Goal: Task Accomplishment & Management: Manage account settings

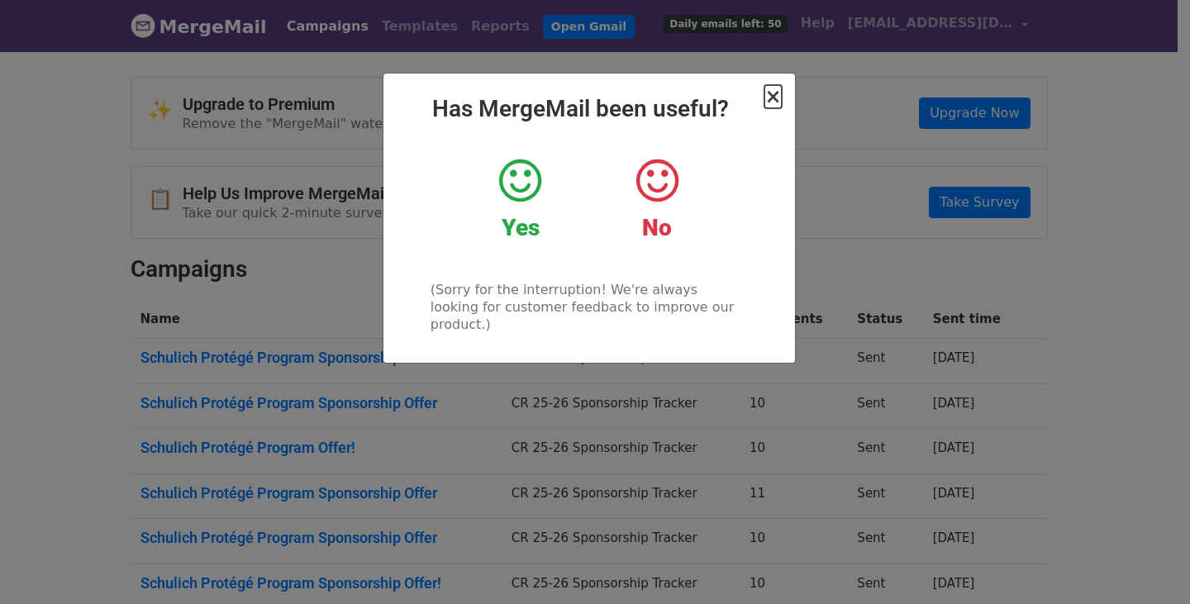
click at [769, 93] on span "×" at bounding box center [772, 96] width 17 height 23
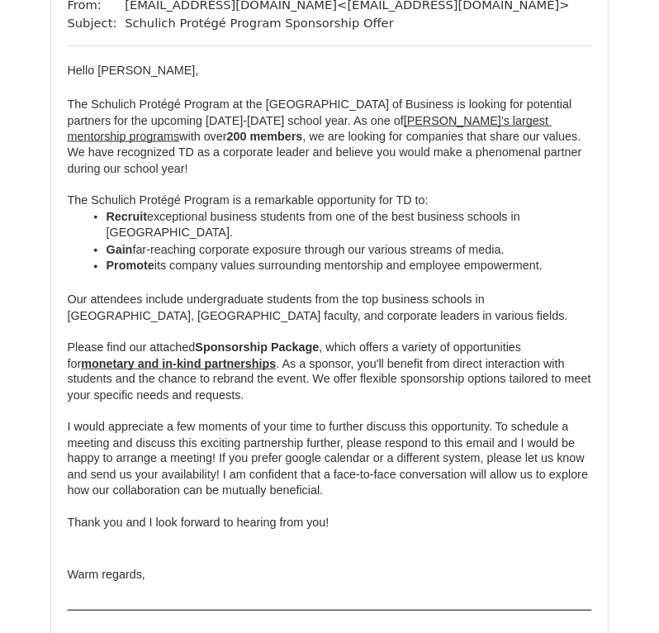
scroll to position [201, 0]
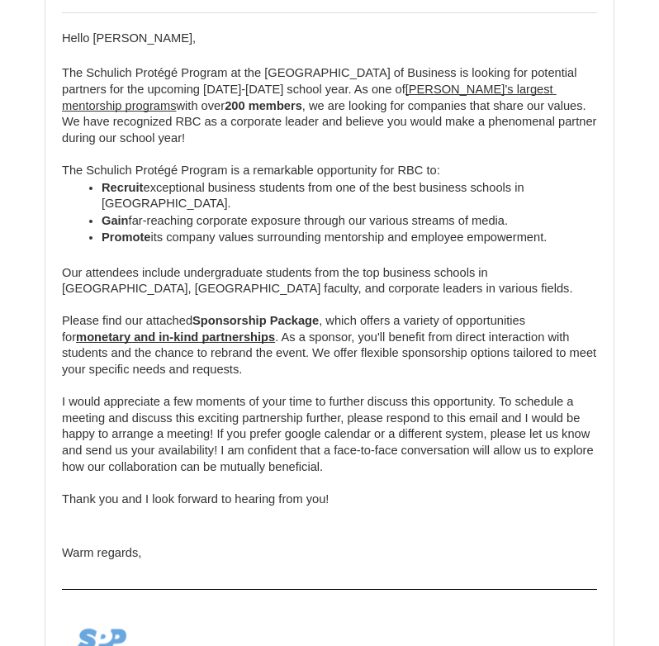
scroll to position [9002, 0]
